Goal: Information Seeking & Learning: Learn about a topic

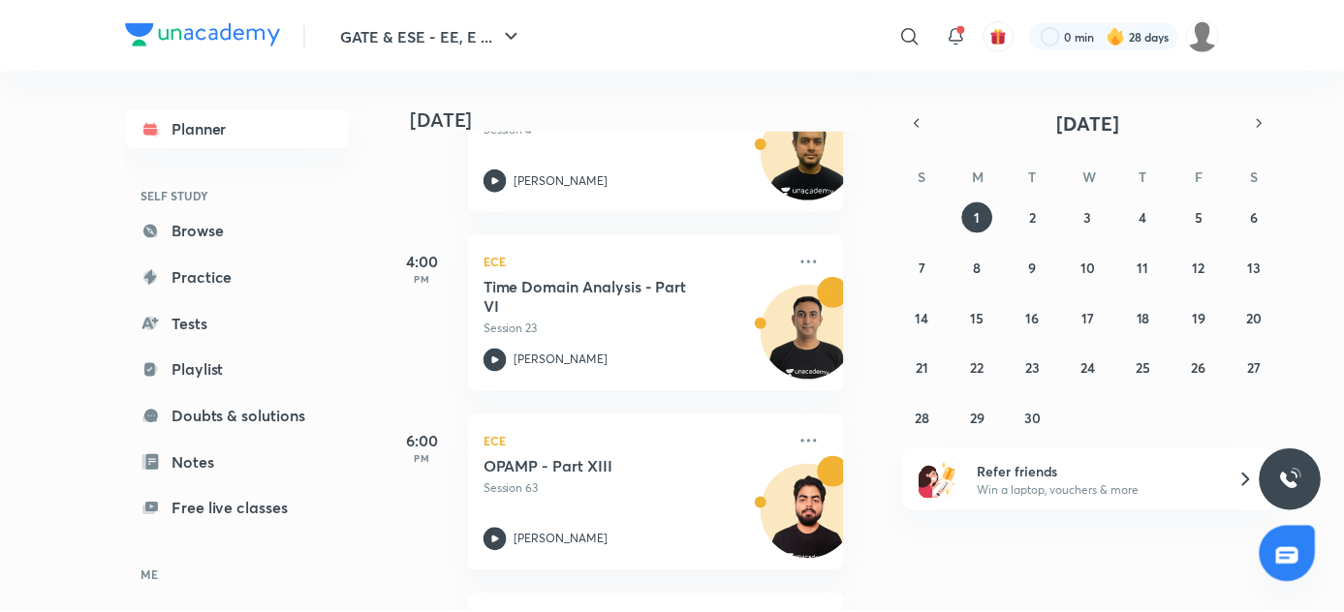
scroll to position [716, 19]
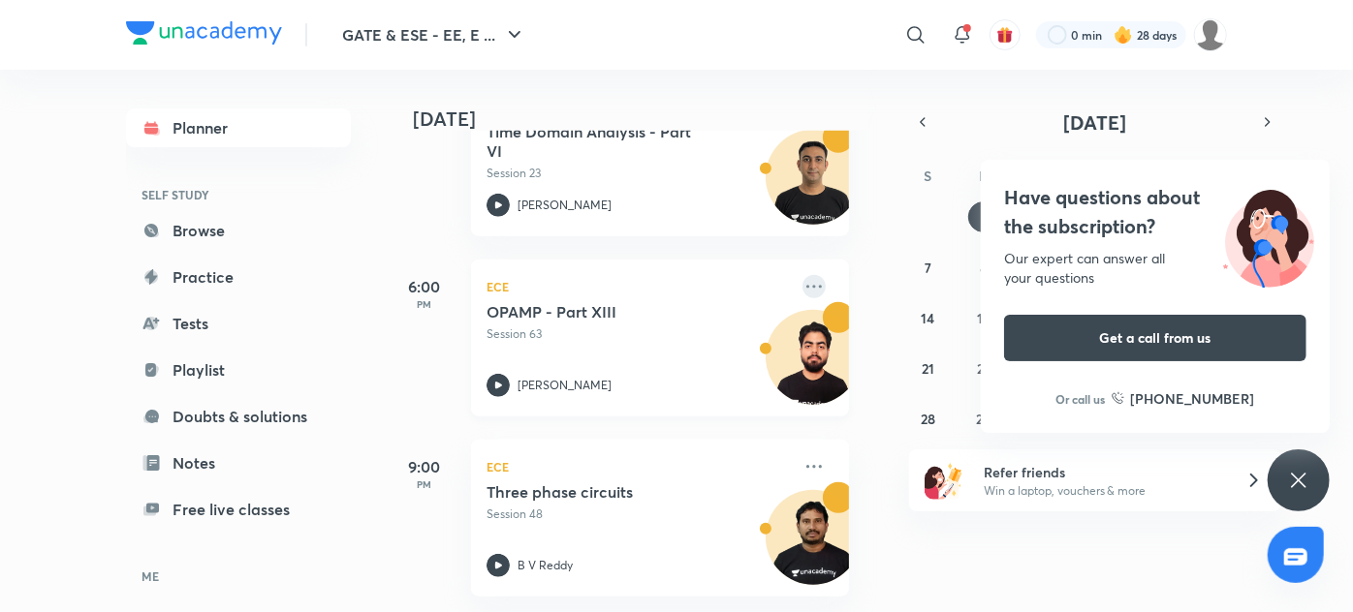
click at [802, 275] on icon at bounding box center [813, 286] width 23 height 23
click at [883, 372] on li "Go to course page" at bounding box center [936, 360] width 192 height 44
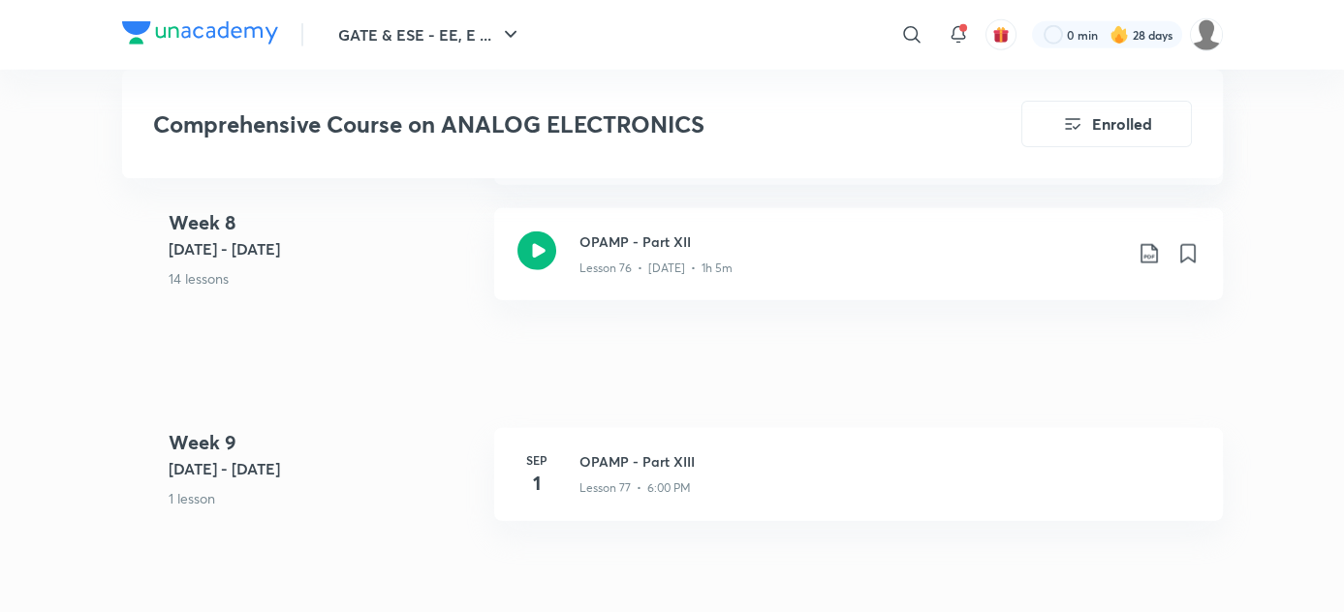
scroll to position [10496, 0]
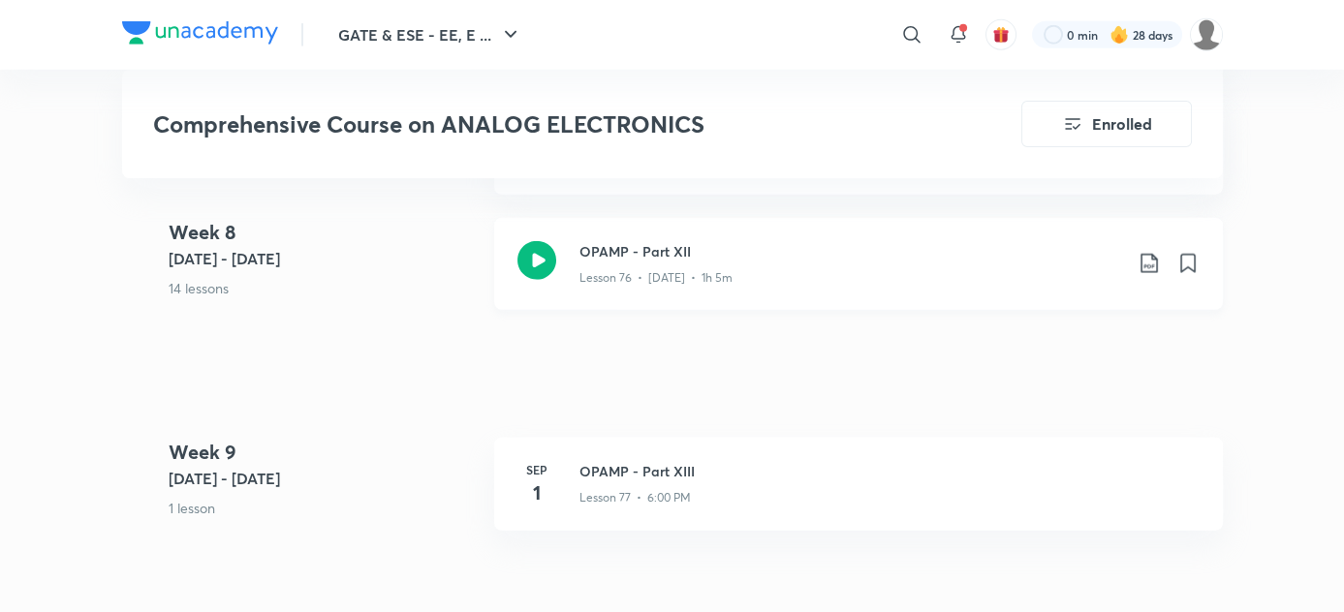
click at [651, 277] on p "Lesson 76 • Aug 31 • 1h 5m" at bounding box center [655, 277] width 153 height 17
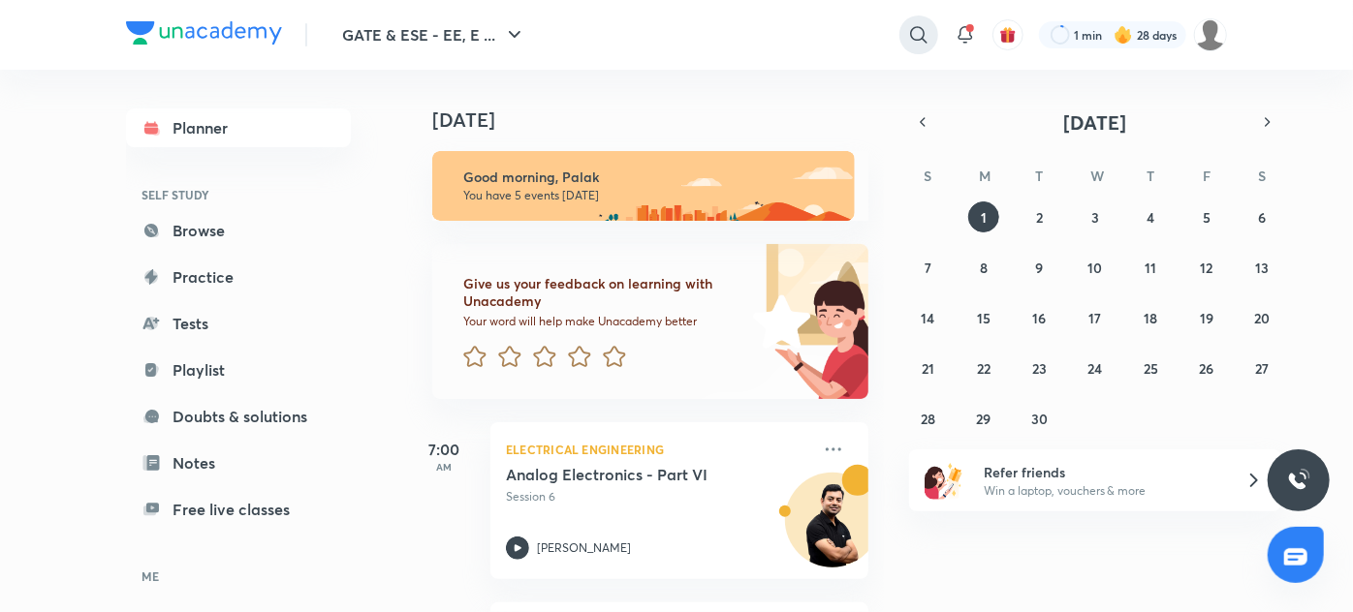
click at [917, 41] on icon at bounding box center [918, 34] width 23 height 23
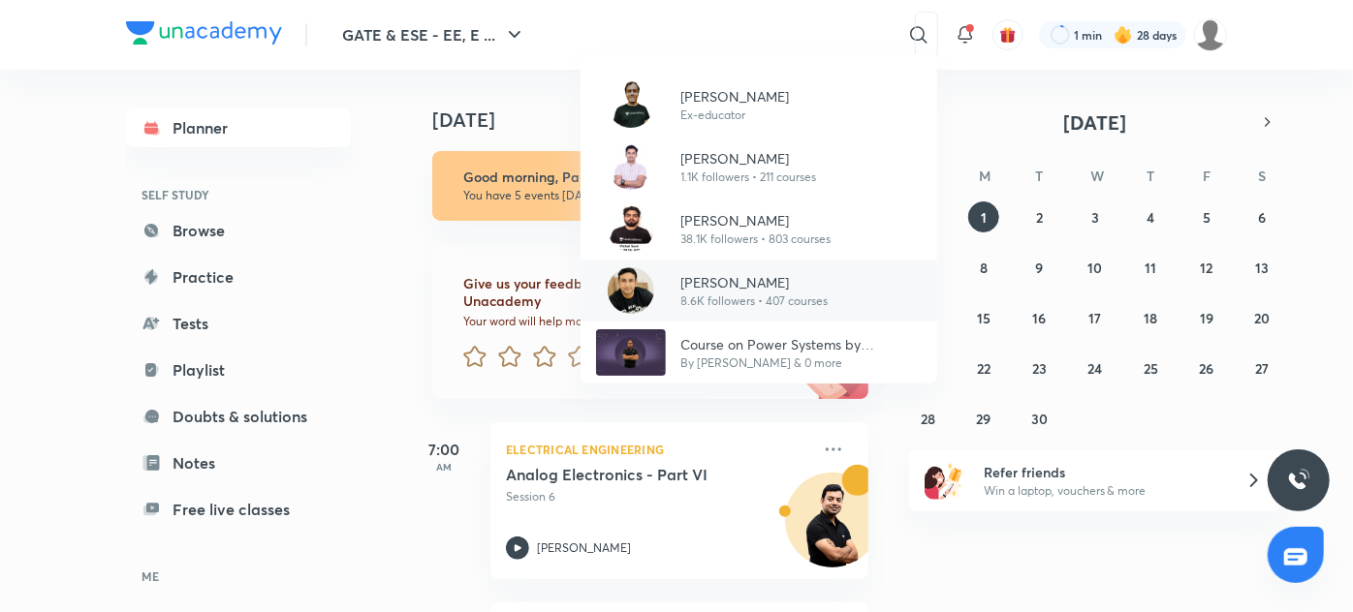
click at [681, 306] on p "8.6K followers • 407 courses" at bounding box center [754, 301] width 147 height 17
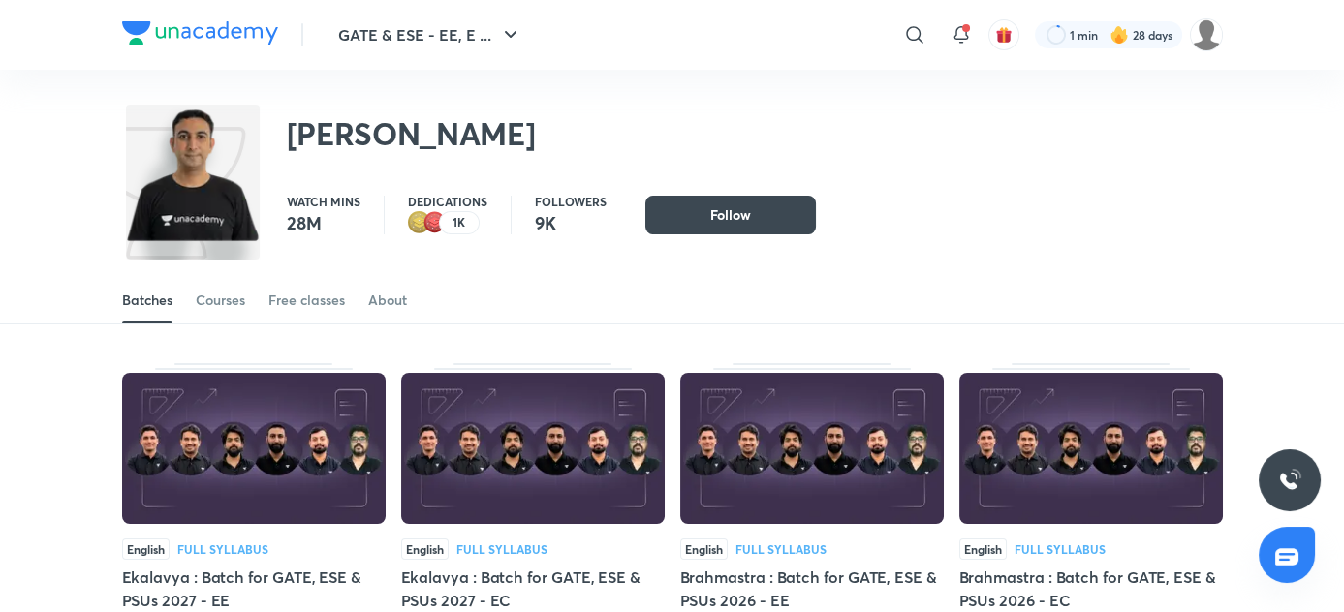
scroll to position [112, 0]
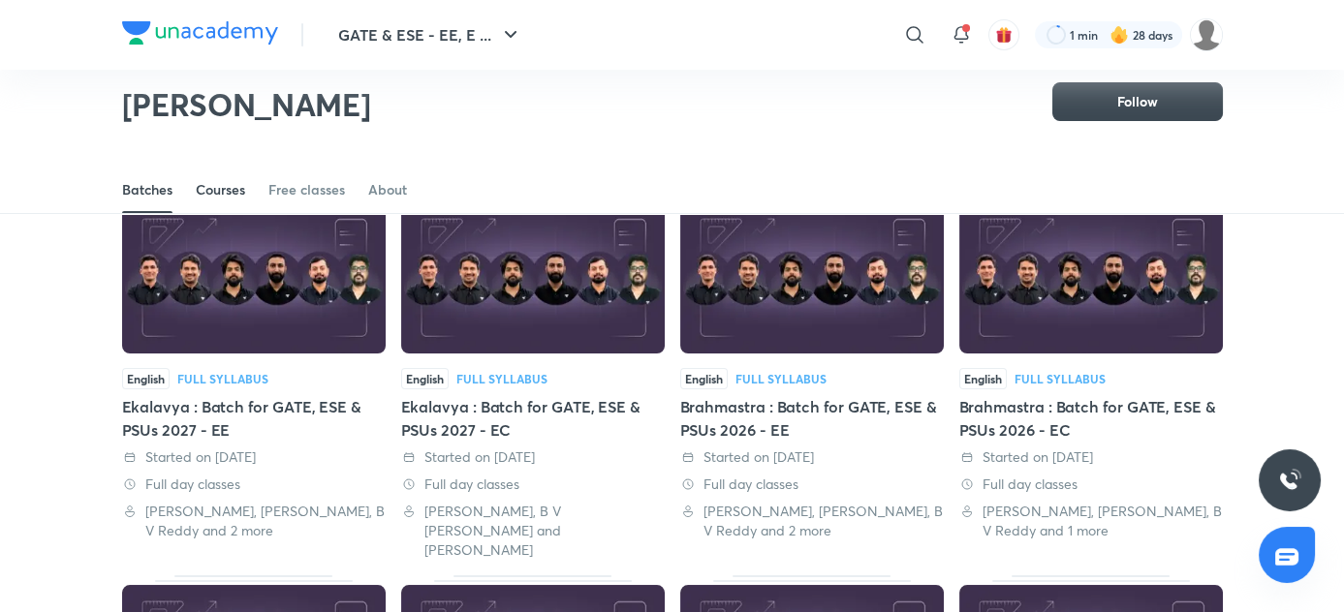
click at [196, 183] on div "Courses" at bounding box center [220, 189] width 49 height 19
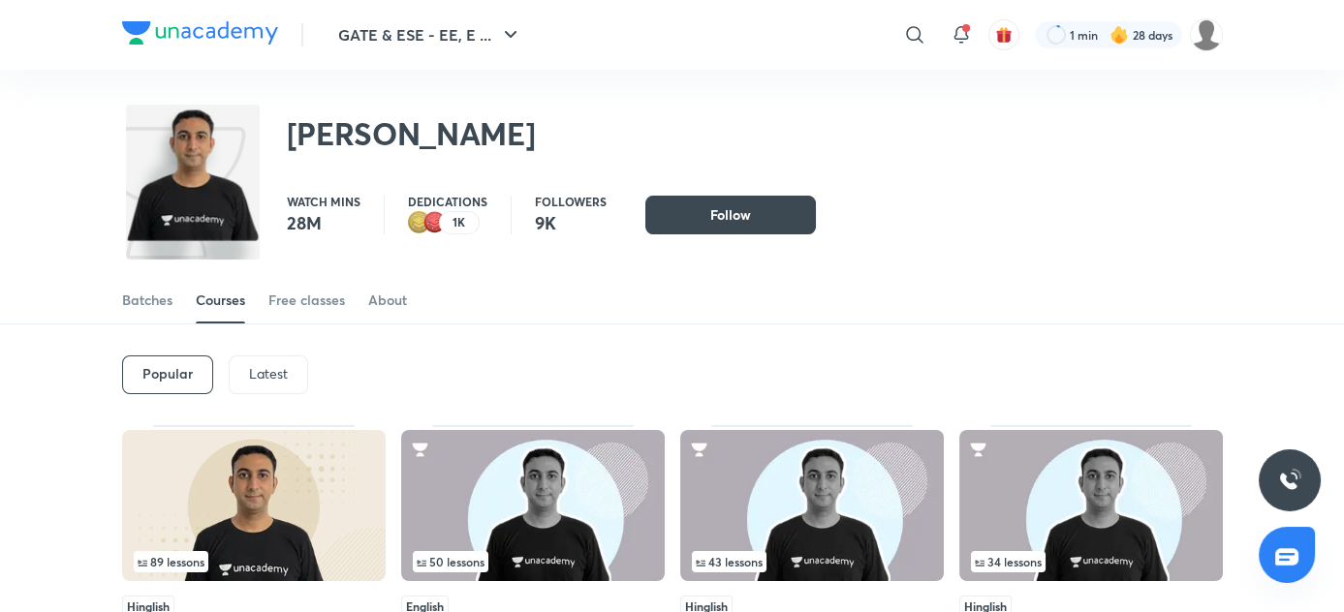
click at [250, 375] on p "Latest" at bounding box center [268, 374] width 39 height 16
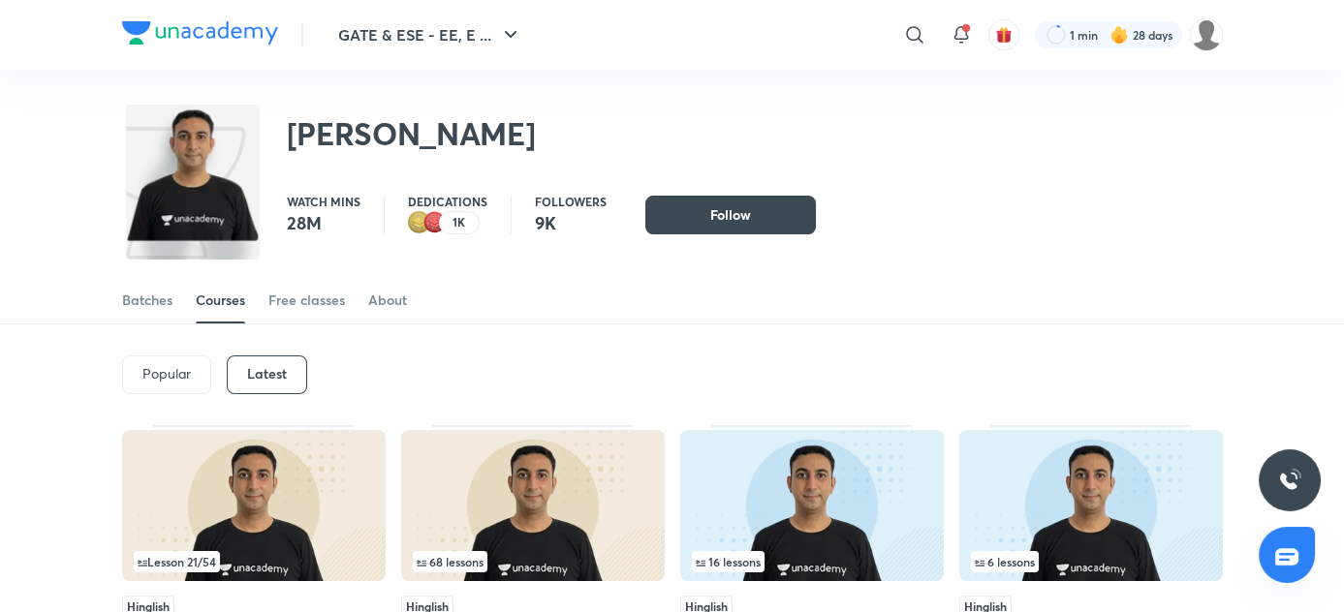
click at [166, 380] on p "Popular" at bounding box center [166, 374] width 48 height 16
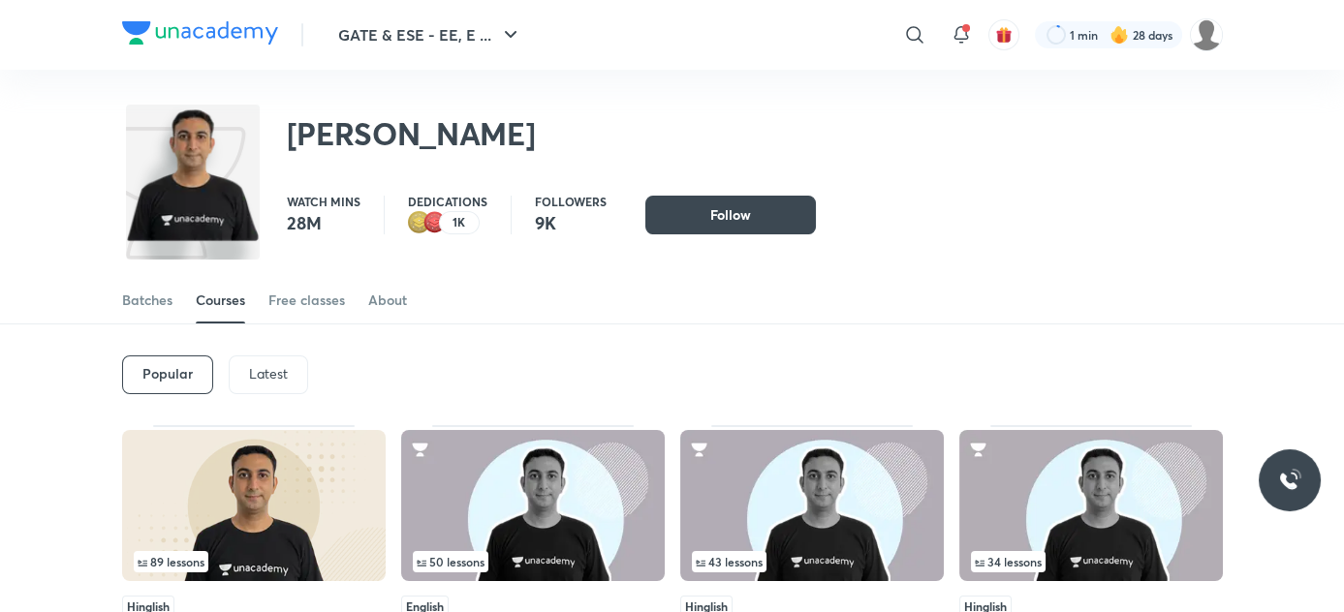
click at [246, 492] on img at bounding box center [254, 505] width 264 height 151
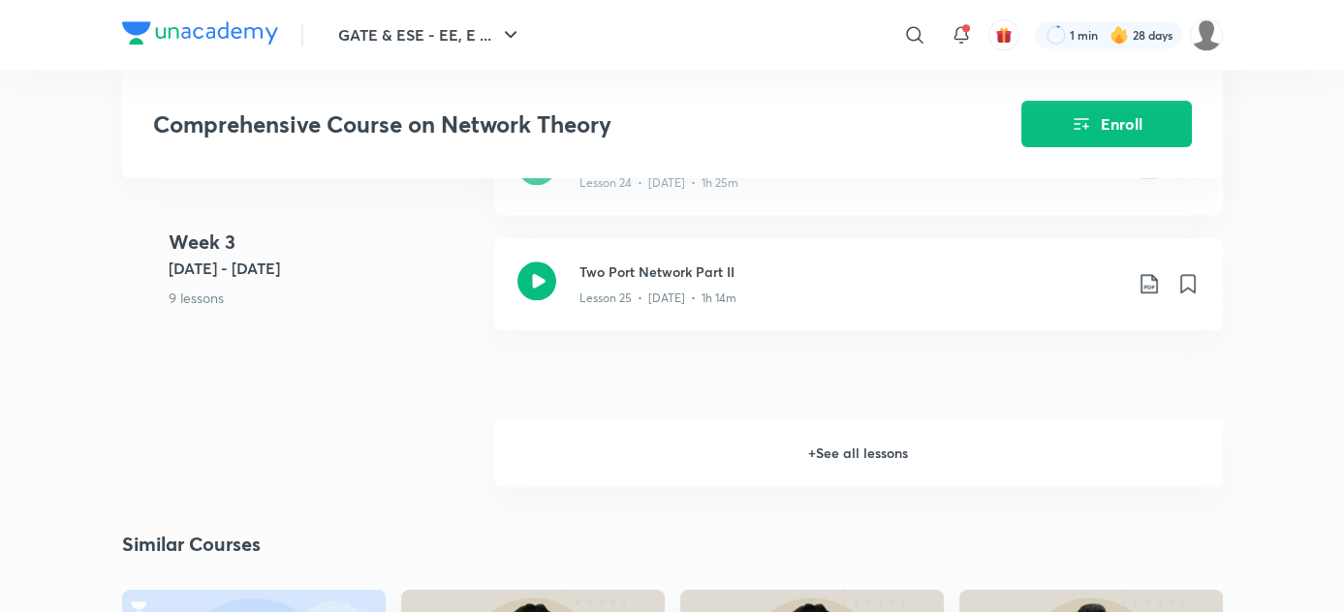
scroll to position [3981, 0]
click at [831, 464] on h6 "+ See all lessons" at bounding box center [858, 454] width 729 height 68
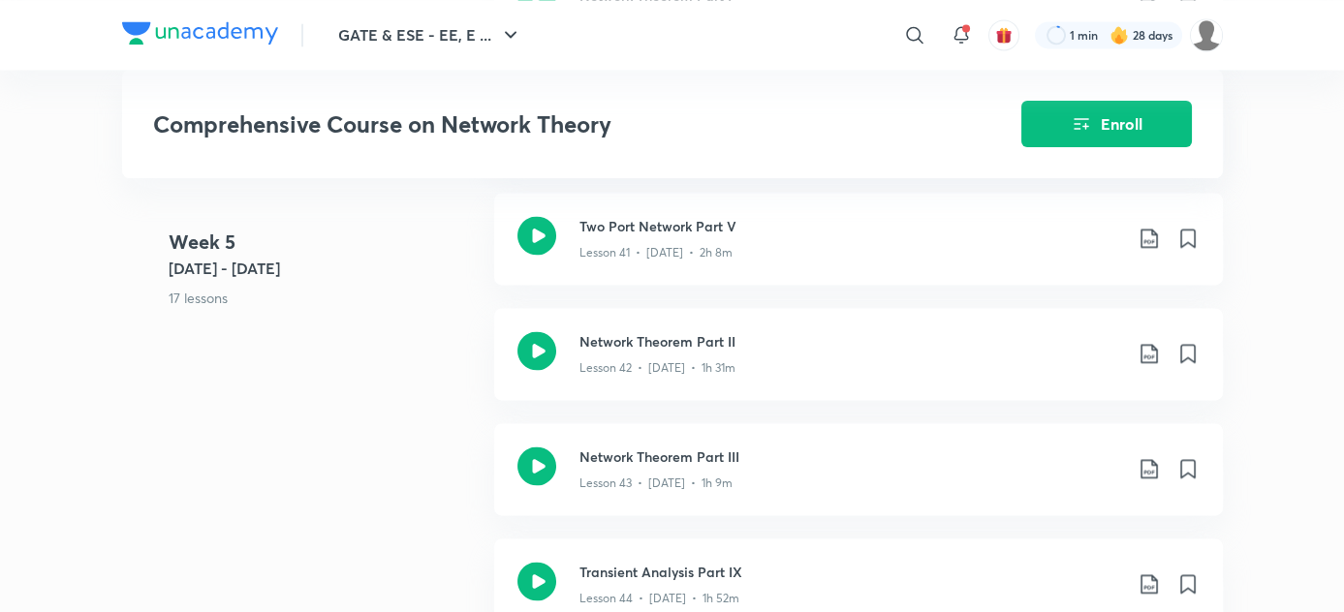
scroll to position [6082, 0]
click at [700, 492] on p "Lesson 43 • [DATE] • 1h 9m" at bounding box center [655, 483] width 153 height 17
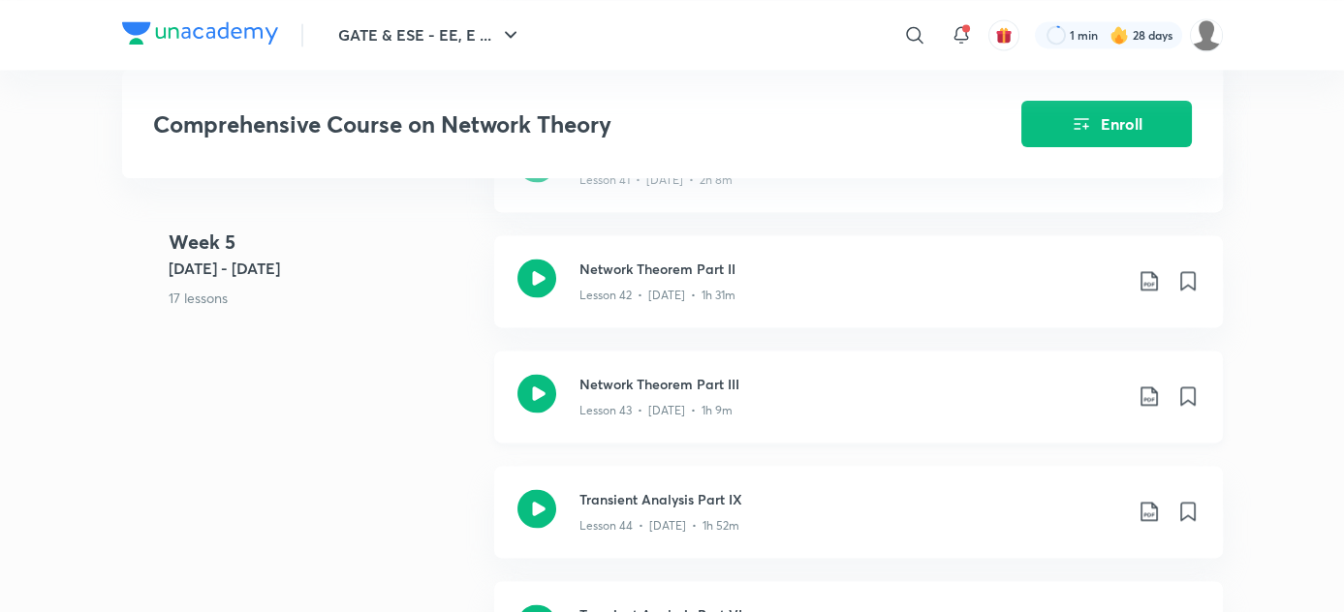
scroll to position [6153, 0]
click at [613, 536] on p "Lesson 44 • [DATE] • 1h 52m" at bounding box center [659, 526] width 160 height 17
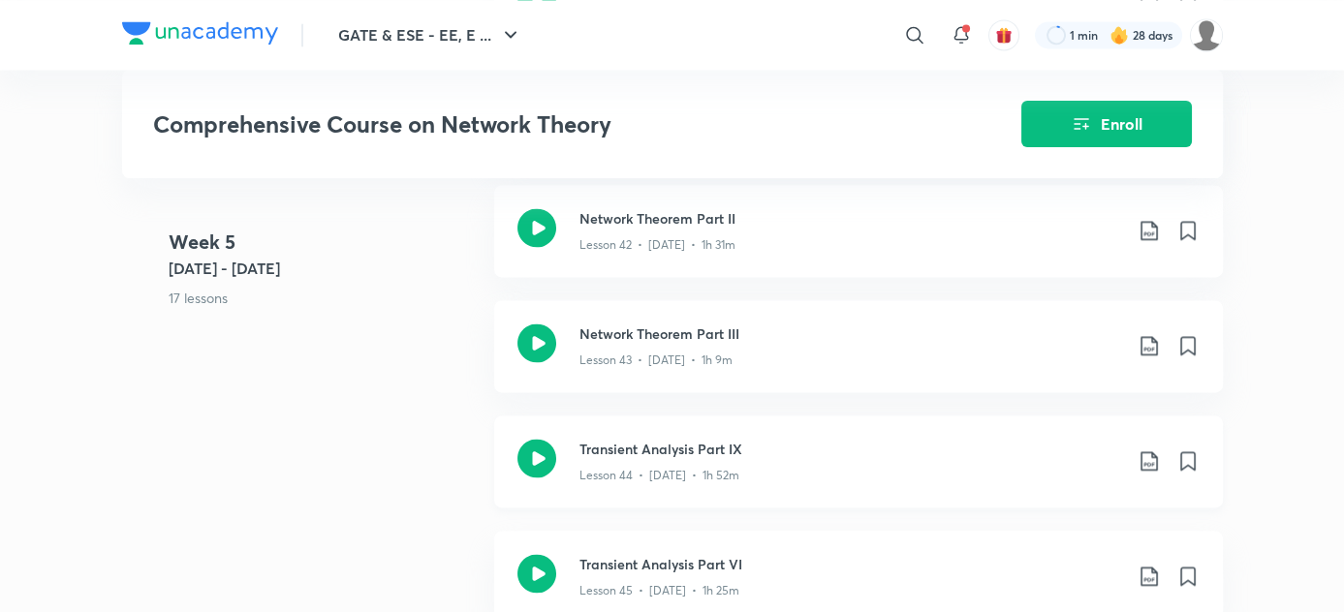
scroll to position [6206, 0]
